Goal: Information Seeking & Learning: Learn about a topic

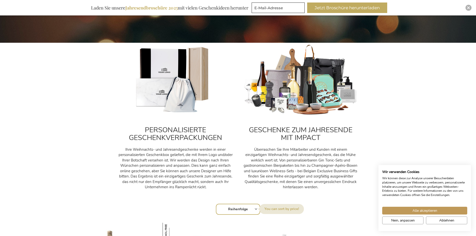
scroll to position [150, 0]
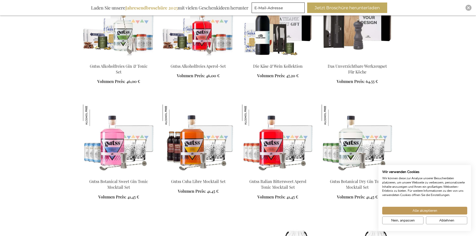
scroll to position [1326, 0]
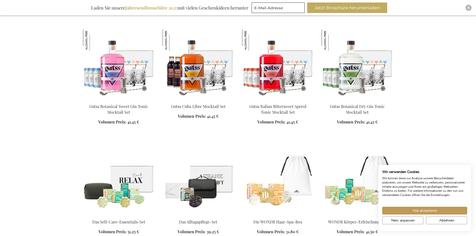
scroll to position [1401, 0]
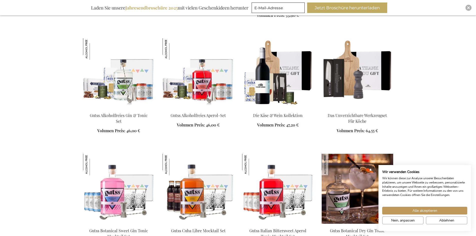
scroll to position [1276, 0]
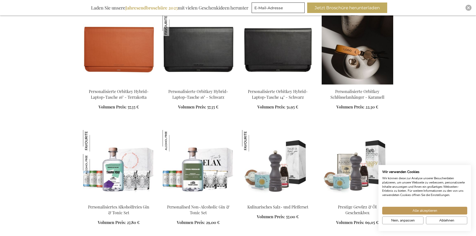
scroll to position [4177, 0]
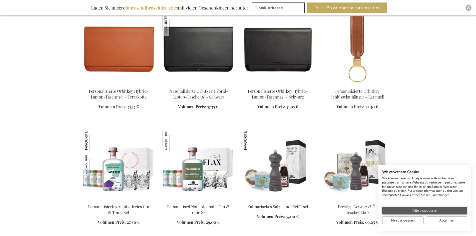
click at [455, 211] on button "Alle akzeptieren" at bounding box center [424, 211] width 85 height 8
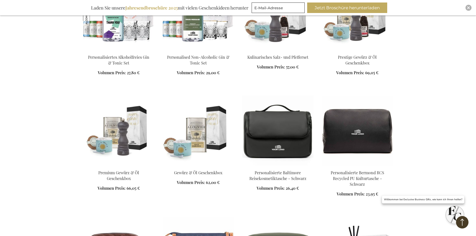
scroll to position [4327, 0]
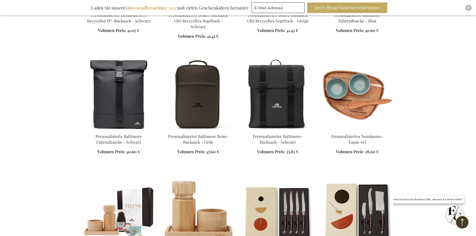
scroll to position [4728, 0]
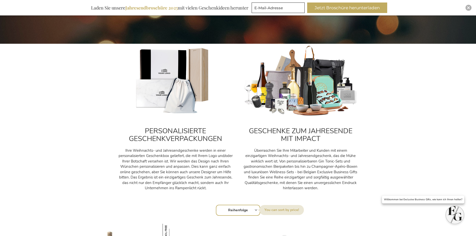
click at [184, 100] on img at bounding box center [175, 81] width 115 height 72
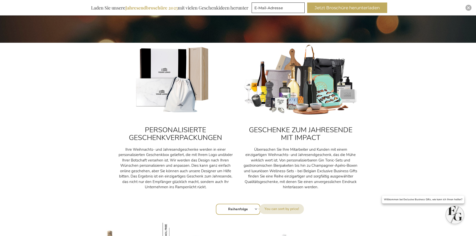
scroll to position [150, 0]
